Goal: Task Accomplishment & Management: Manage account settings

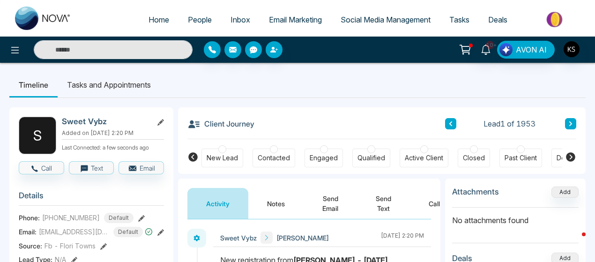
scroll to position [69, 0]
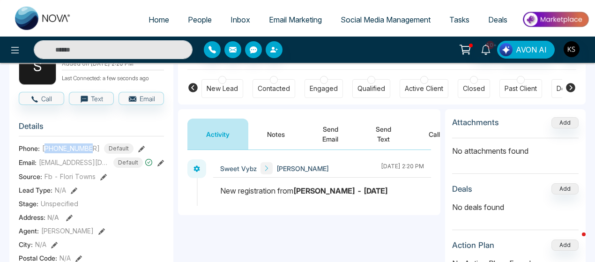
click at [188, 18] on span "People" at bounding box center [200, 19] width 24 height 9
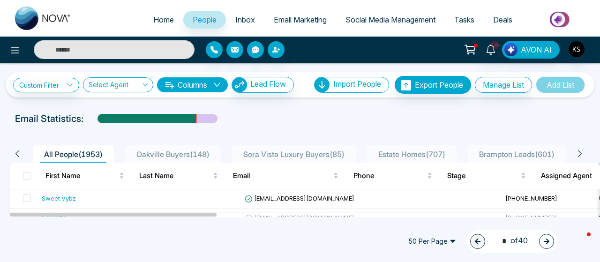
click at [153, 15] on span "Home" at bounding box center [163, 19] width 21 height 9
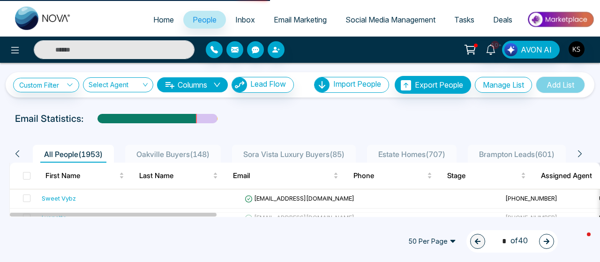
select select "*"
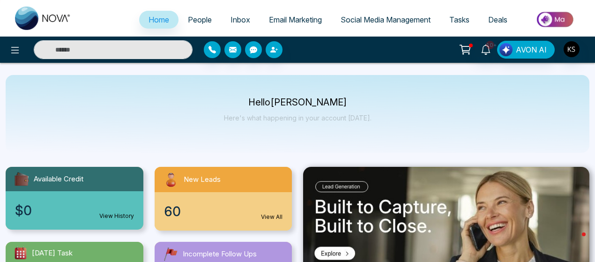
click at [188, 23] on span "People" at bounding box center [200, 19] width 24 height 9
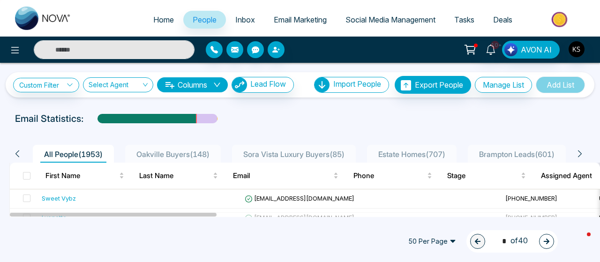
click at [130, 45] on input "text" at bounding box center [114, 49] width 161 height 19
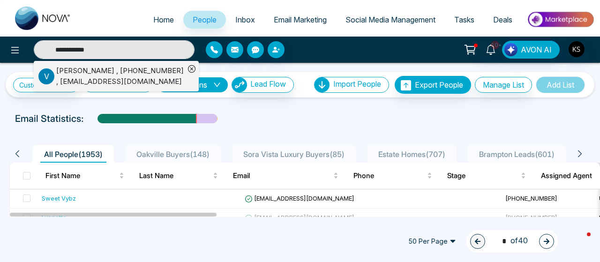
type input "**********"
click at [111, 70] on div "Victor Rocha , +14167388562 , vrocha@qualitycarriers.com" at bounding box center [120, 76] width 128 height 21
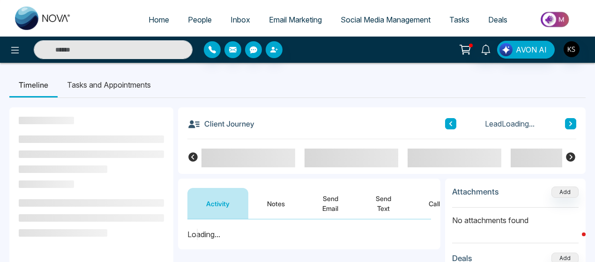
scroll to position [60, 0]
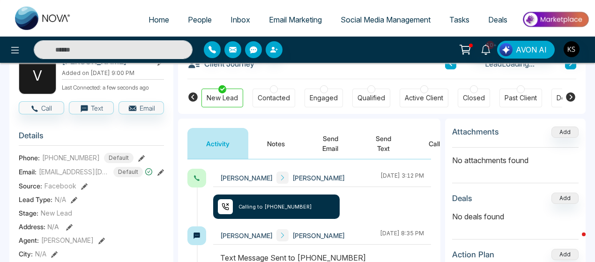
click at [274, 146] on button "Notes" at bounding box center [275, 143] width 55 height 31
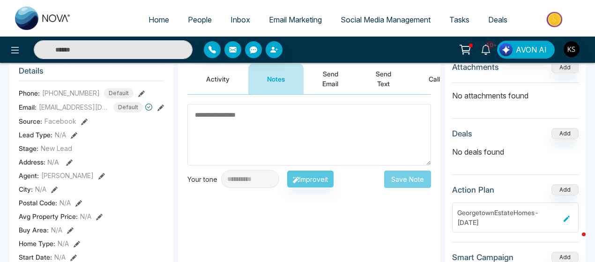
scroll to position [120, 0]
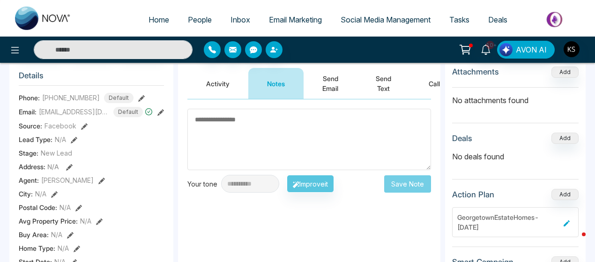
click at [209, 95] on button "Activity" at bounding box center [218, 83] width 61 height 31
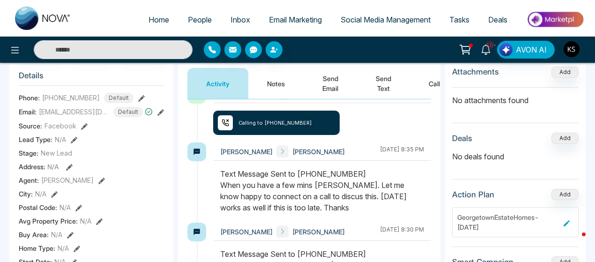
scroll to position [23, 0]
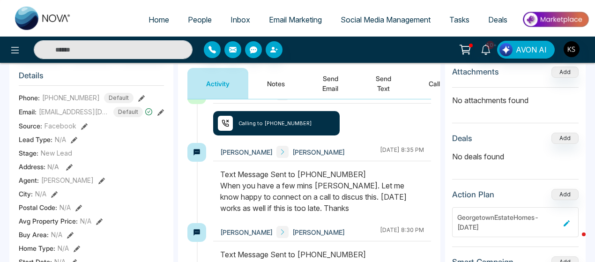
click at [258, 191] on div "Text Message Sent to +14167388562 When you have a few mins Victor. Let me know …" at bounding box center [322, 191] width 204 height 45
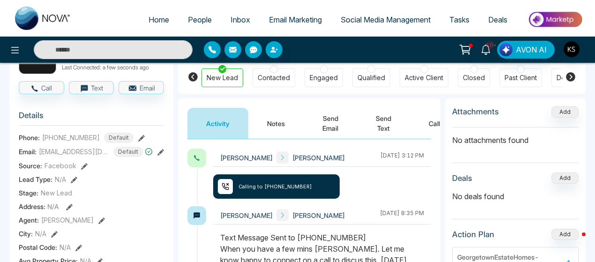
scroll to position [80, 0]
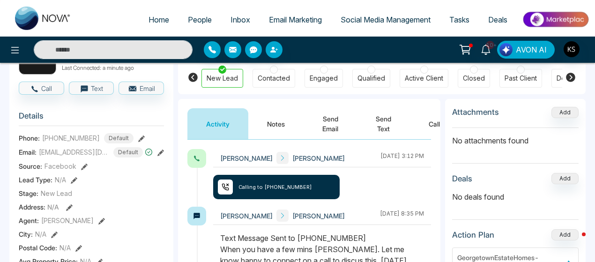
click at [273, 118] on button "Notes" at bounding box center [275, 123] width 55 height 31
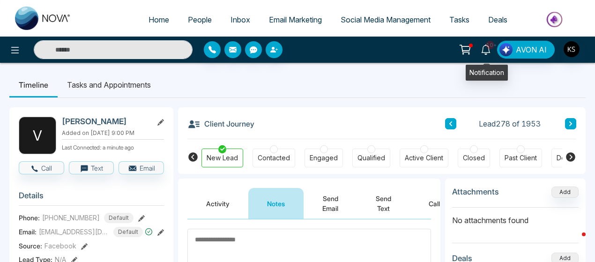
click at [488, 50] on icon at bounding box center [486, 50] width 10 height 10
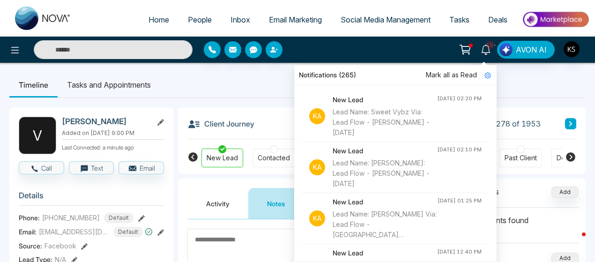
click at [252, 90] on ul "Timeline Tasks and Appointments" at bounding box center [297, 84] width 577 height 25
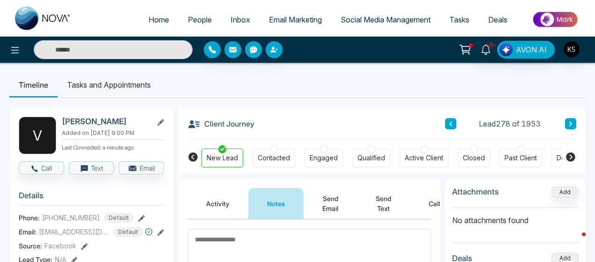
click at [310, 86] on ul "Timeline Tasks and Appointments" at bounding box center [297, 84] width 577 height 25
click at [306, 81] on ul "Timeline Tasks and Appointments" at bounding box center [297, 84] width 577 height 25
click at [304, 80] on ul "Timeline Tasks and Appointments" at bounding box center [297, 84] width 577 height 25
click at [305, 77] on ul "Timeline Tasks and Appointments" at bounding box center [297, 84] width 577 height 25
click at [320, 90] on ul "Timeline Tasks and Appointments" at bounding box center [297, 84] width 577 height 25
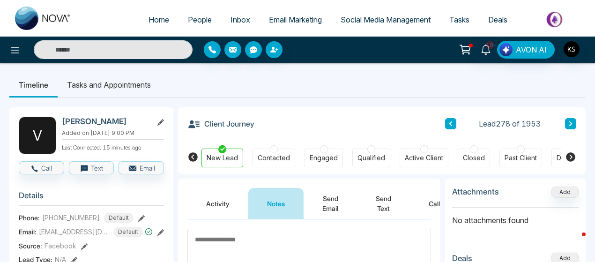
click at [380, 204] on button "Send Text" at bounding box center [383, 203] width 53 height 31
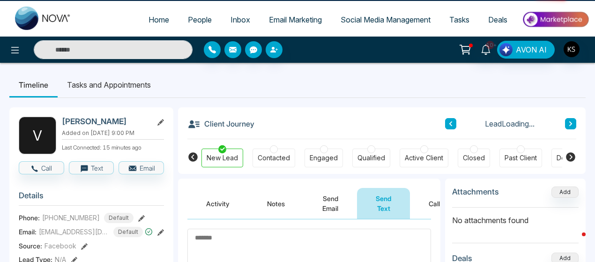
scroll to position [101, 0]
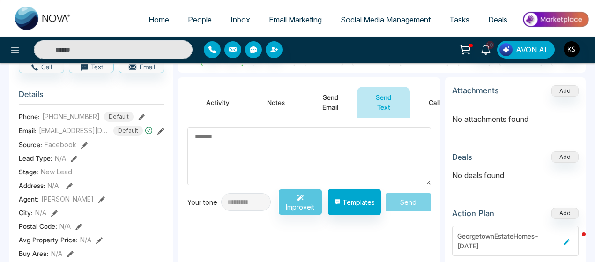
click at [292, 146] on textarea at bounding box center [310, 157] width 244 height 58
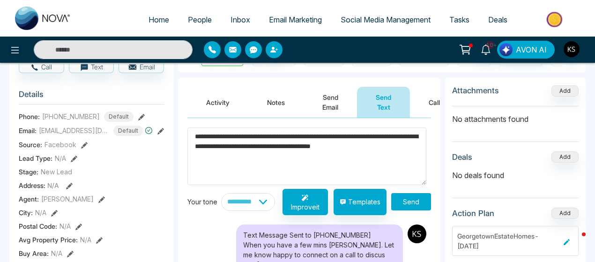
click at [283, 149] on textarea "**********" at bounding box center [307, 156] width 239 height 57
click at [279, 158] on textarea "**********" at bounding box center [307, 156] width 239 height 57
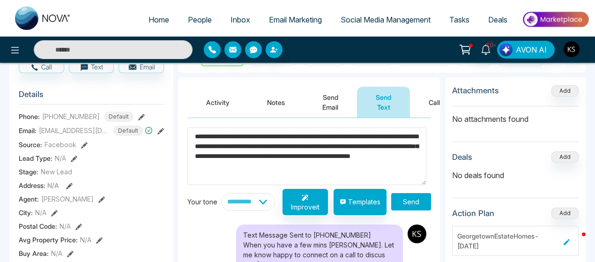
type textarea "**********"
click at [410, 200] on button "Send" at bounding box center [411, 201] width 40 height 17
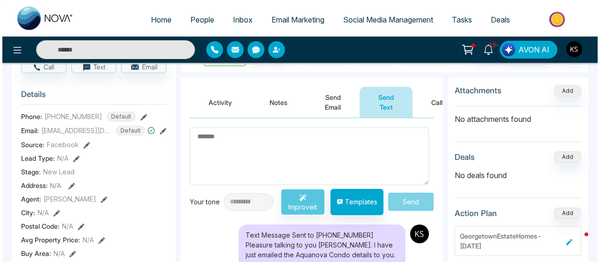
scroll to position [0, 0]
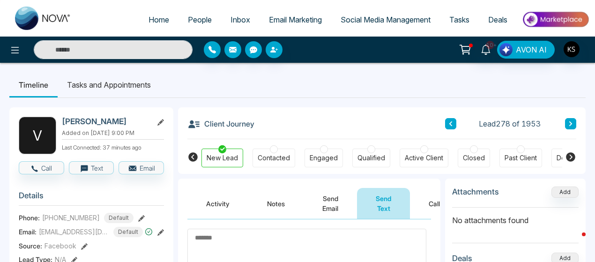
click at [199, 22] on span "People" at bounding box center [200, 19] width 24 height 9
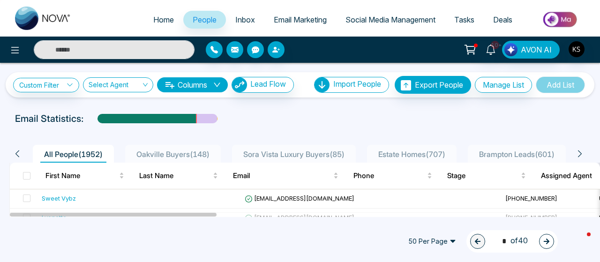
click at [198, 21] on span "People" at bounding box center [205, 19] width 24 height 9
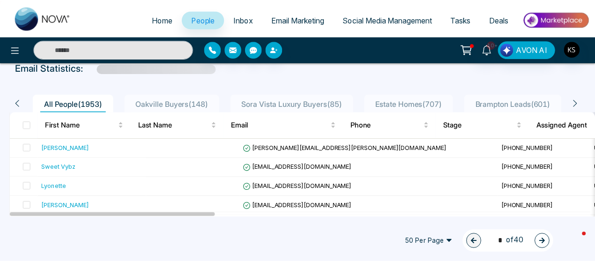
scroll to position [60, 0]
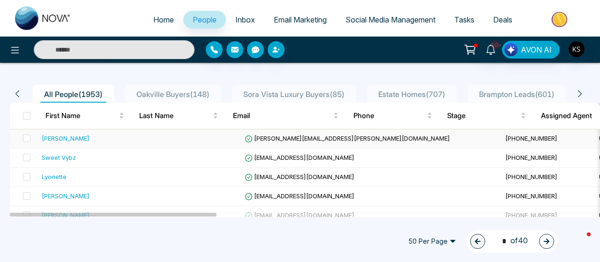
click at [88, 138] on div "Samantha T Mirabile" at bounding box center [66, 138] width 48 height 9
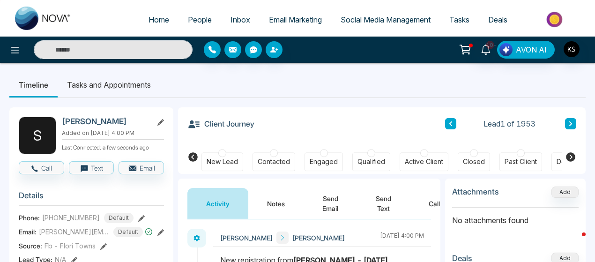
click at [122, 121] on h2 "Samantha T Mirabile" at bounding box center [105, 121] width 87 height 9
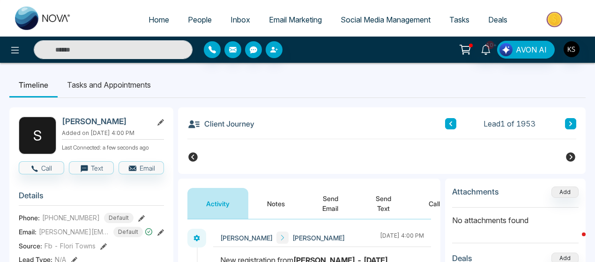
click at [122, 121] on h2 "Samantha T Mirabile" at bounding box center [105, 121] width 87 height 9
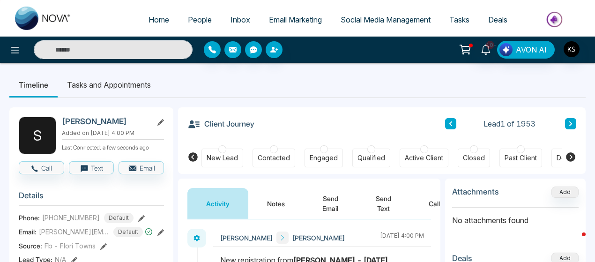
copy h2 "Mirabile"
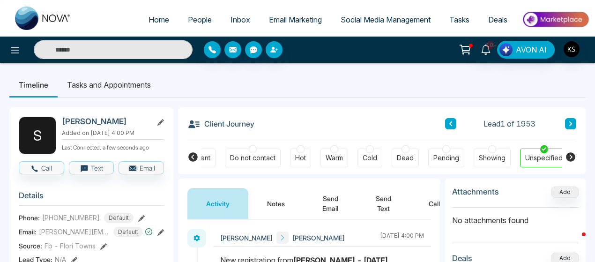
scroll to position [57, 0]
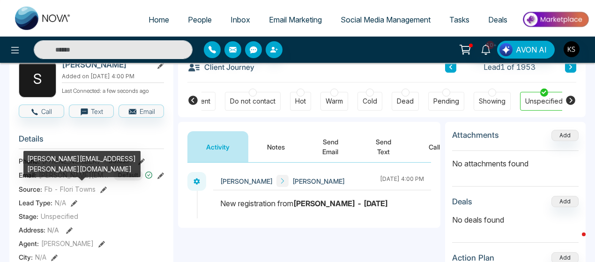
click at [73, 180] on span "samantha.mirabile@gmail.com" at bounding box center [74, 175] width 70 height 10
copy span "samantha.mirabile@gmail.com"
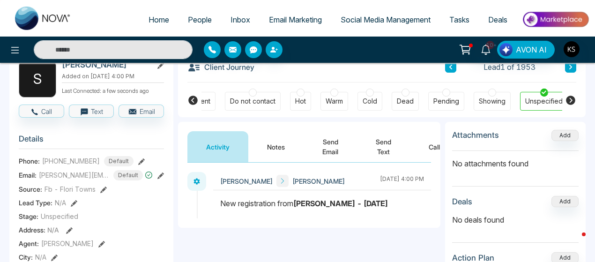
click at [70, 166] on span "+14169092266" at bounding box center [71, 161] width 58 height 10
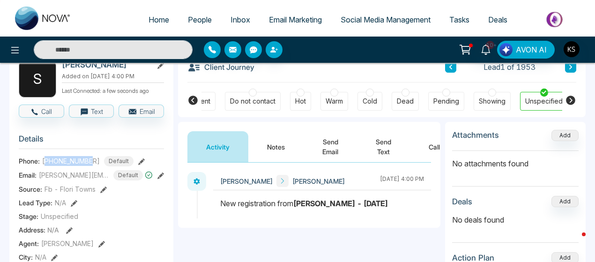
copy span "14169092266"
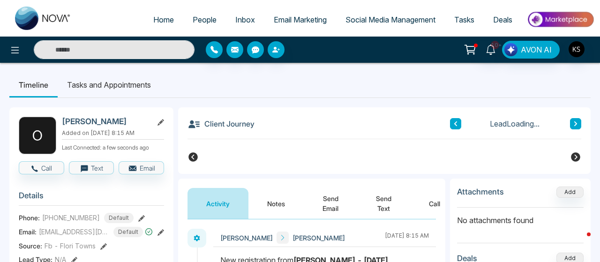
click at [128, 52] on input "text" at bounding box center [114, 49] width 161 height 19
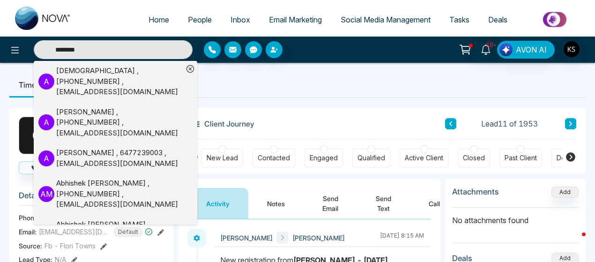
type input "********"
click at [112, 110] on div "[PERSON_NAME] , [PHONE_NUMBER] , [EMAIL_ADDRESS][DOMAIN_NAME]" at bounding box center [119, 123] width 127 height 32
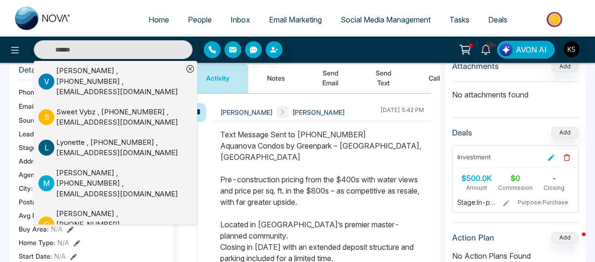
scroll to position [53, 0]
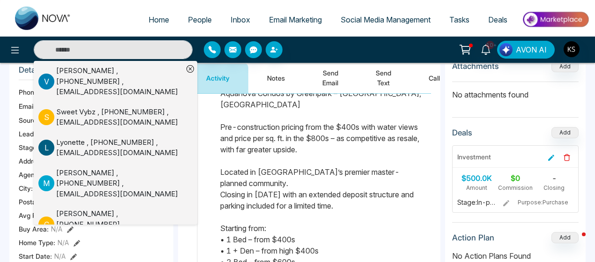
click at [255, 179] on div "Text Message Sent to [PHONE_NUMBER] Aquanova Condos by Greenpark – [GEOGRAPHIC_…" at bounding box center [322, 205] width 204 height 259
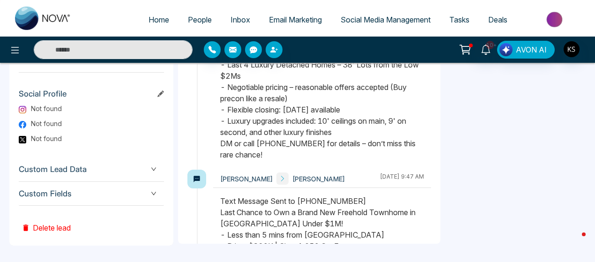
scroll to position [1157, 0]
click at [47, 231] on button "Delete lead" at bounding box center [46, 221] width 55 height 30
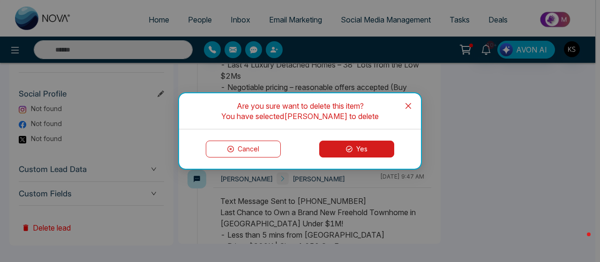
click at [350, 152] on button "Yes" at bounding box center [356, 149] width 75 height 17
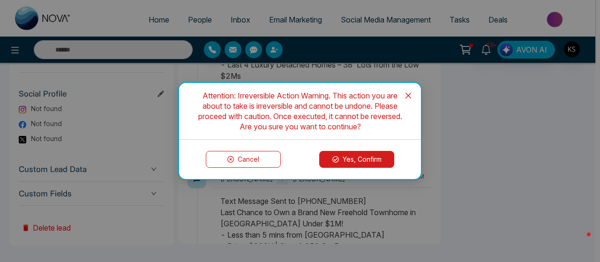
click at [346, 165] on button "Yes, Confirm" at bounding box center [356, 159] width 75 height 17
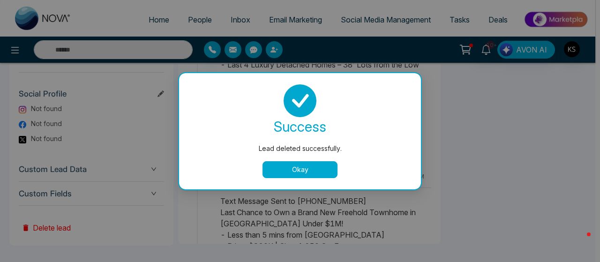
click at [296, 168] on button "Okay" at bounding box center [300, 169] width 75 height 17
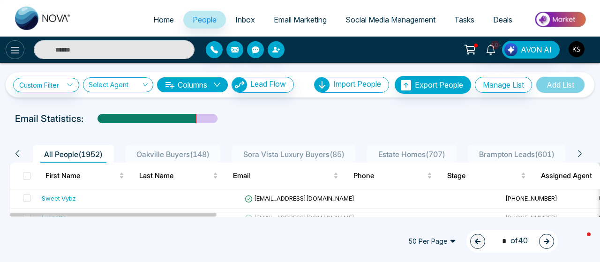
click at [20, 50] on icon at bounding box center [14, 50] width 11 height 11
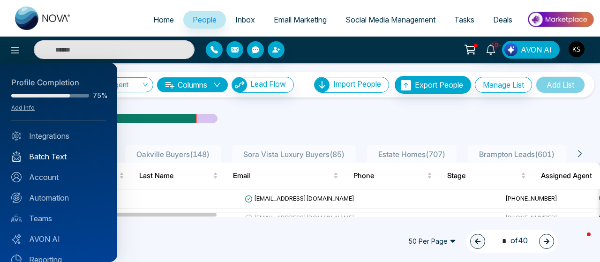
click at [45, 156] on link "Batch Text" at bounding box center [58, 156] width 95 height 11
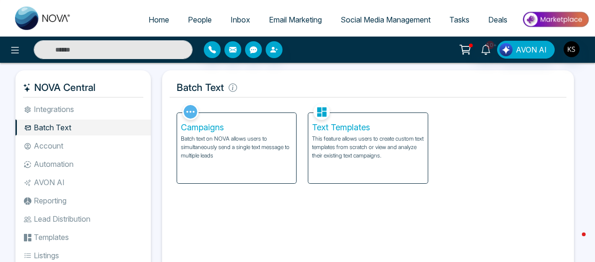
click at [239, 141] on p "Batch text on NOVA allows users to simultaneously send a single text message to…" at bounding box center [237, 147] width 112 height 25
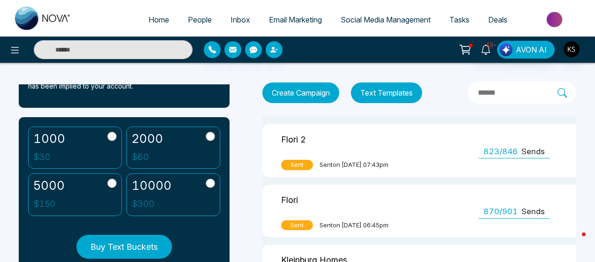
scroll to position [188, 0]
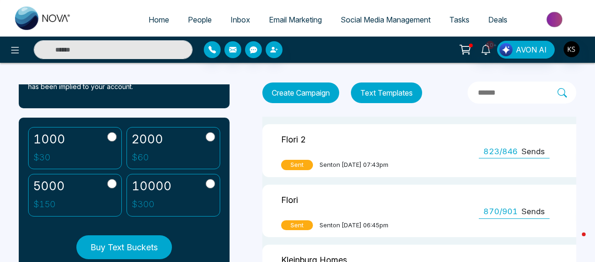
click at [129, 244] on button "Buy Text Buckets" at bounding box center [124, 247] width 96 height 24
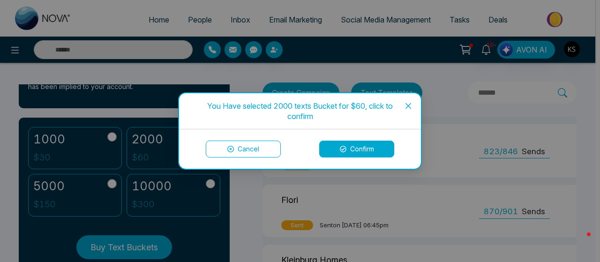
click at [354, 148] on button "Confirm" at bounding box center [356, 149] width 75 height 17
